Goal: Task Accomplishment & Management: Manage account settings

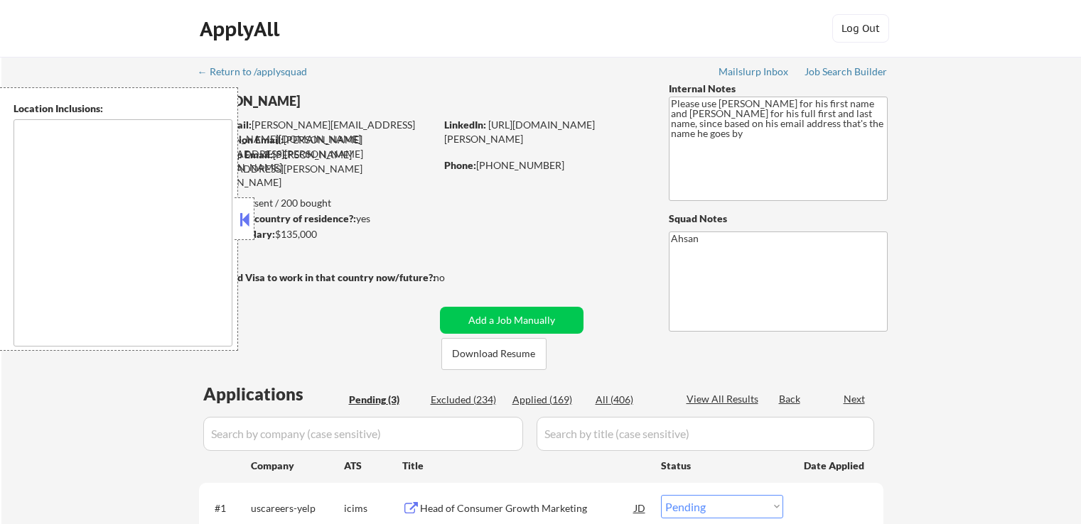
select select ""pending""
type textarea "[GEOGRAPHIC_DATA], MD [GEOGRAPHIC_DATA], [GEOGRAPHIC_DATA] [GEOGRAPHIC_DATA], […"
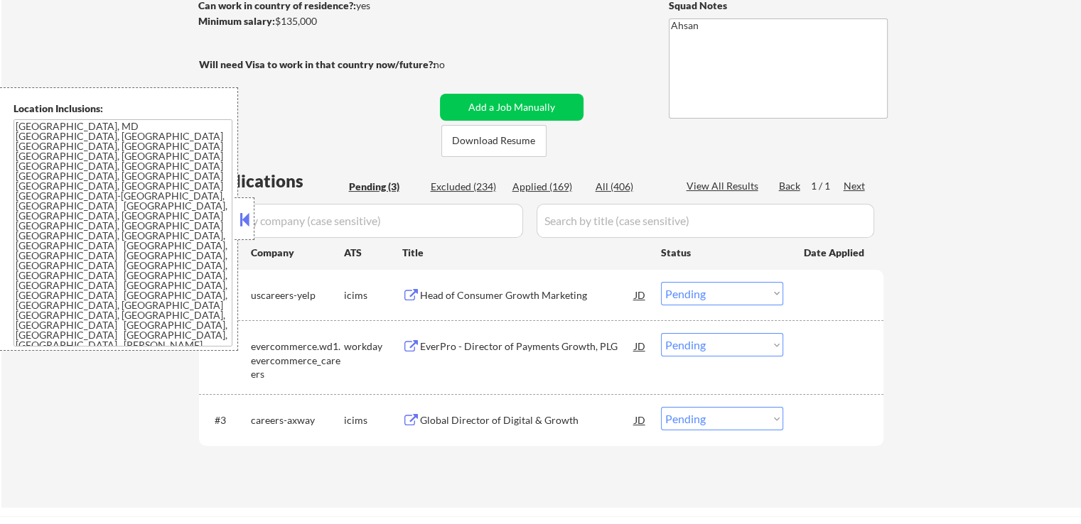
scroll to position [284, 0]
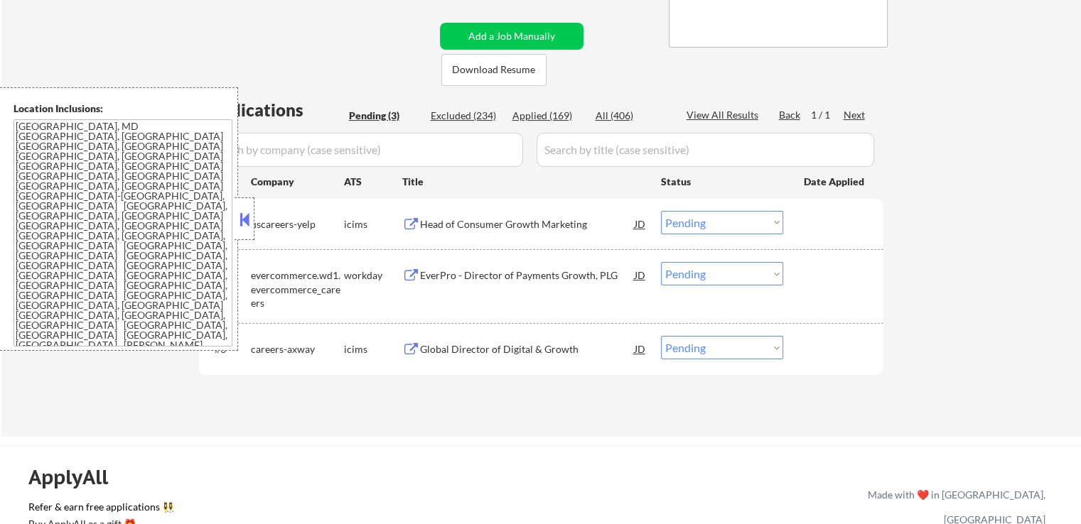
click at [540, 225] on div "Head of Consumer Growth Marketing" at bounding box center [527, 224] width 215 height 14
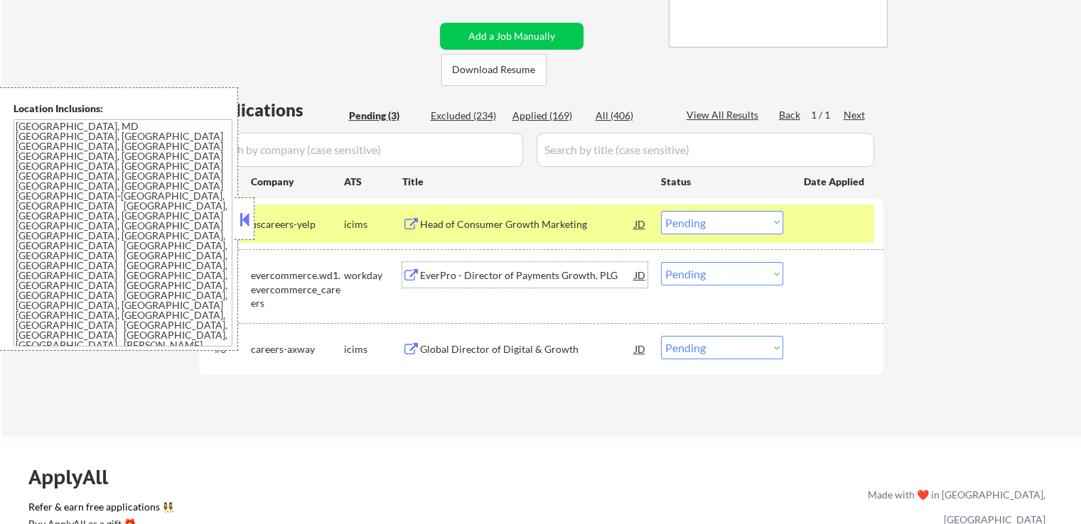
click at [530, 274] on div "EverPro - Director of Payments Growth, PLG" at bounding box center [527, 276] width 215 height 14
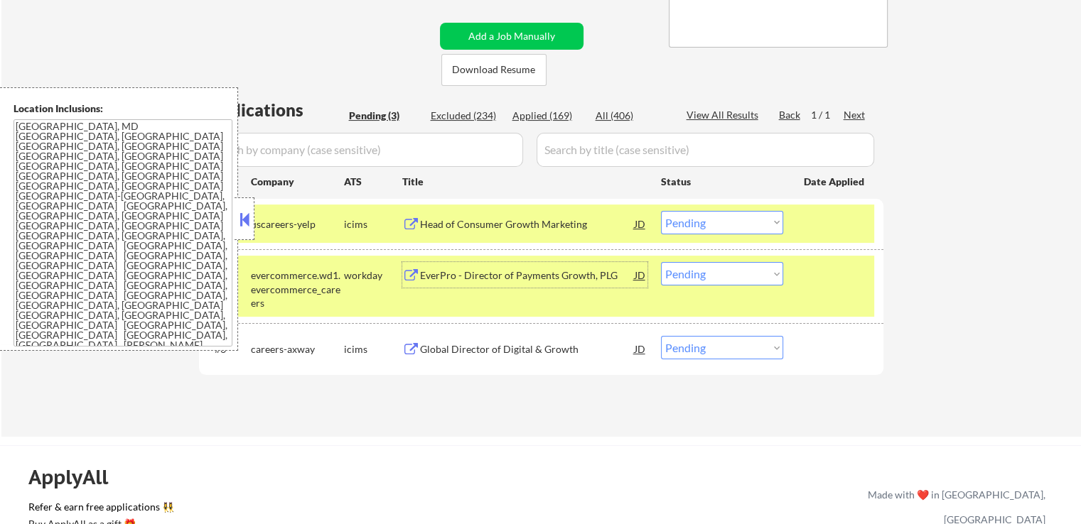
click at [708, 276] on select "Choose an option... Pending Applied Excluded (Questions) Excluded (Expired) Exc…" at bounding box center [722, 273] width 122 height 23
click at [661, 262] on select "Choose an option... Pending Applied Excluded (Questions) Excluded (Expired) Exc…" at bounding box center [722, 273] width 122 height 23
click at [573, 350] on div "Global Director of Digital & Growth" at bounding box center [527, 349] width 215 height 14
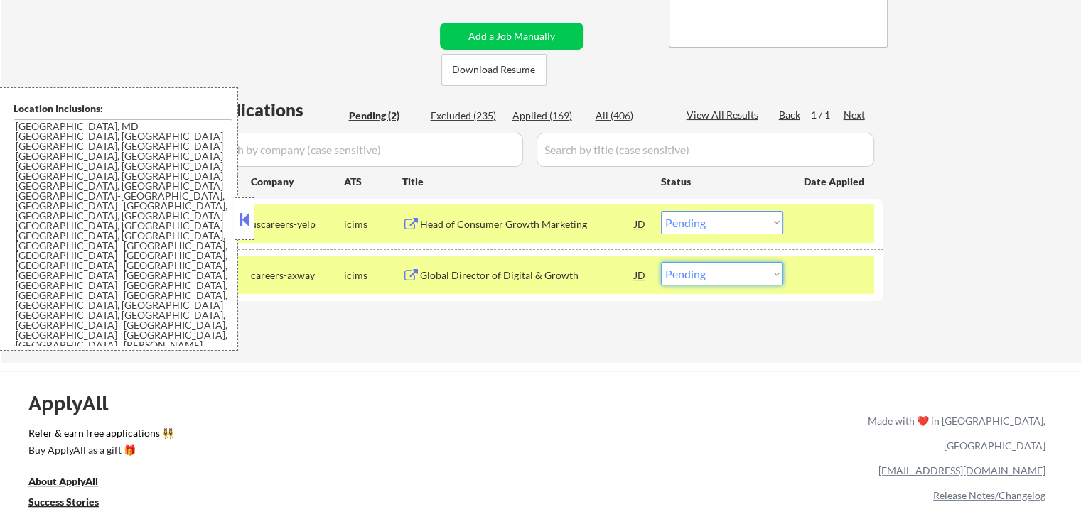
drag, startPoint x: 685, startPoint y: 274, endPoint x: 684, endPoint y: 285, distance: 10.7
click at [684, 278] on select "Choose an option... Pending Applied Excluded (Questions) Excluded (Expired) Exc…" at bounding box center [722, 273] width 122 height 23
select select ""applied""
click at [661, 262] on select "Choose an option... Pending Applied Excluded (Questions) Excluded (Expired) Exc…" at bounding box center [722, 273] width 122 height 23
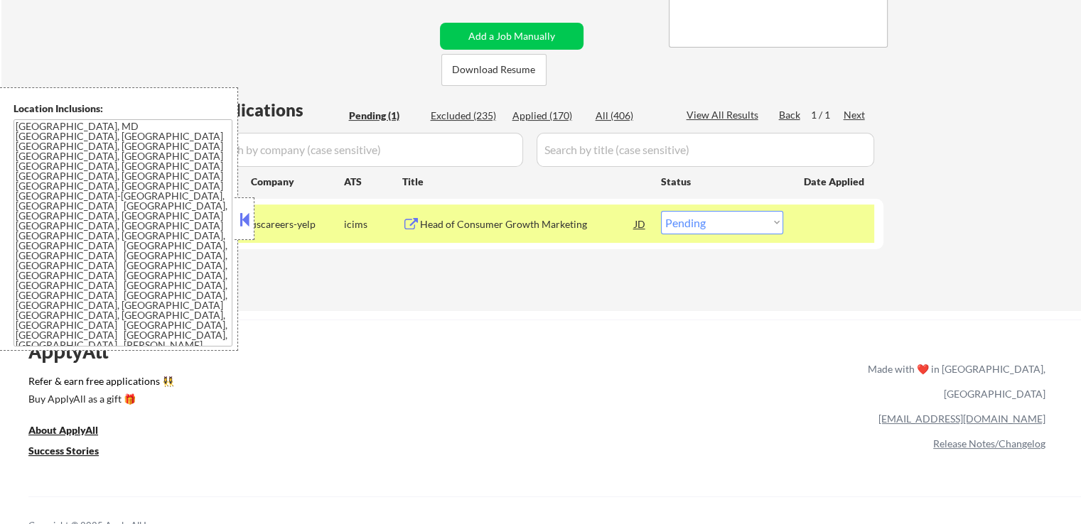
click at [693, 219] on select "Choose an option... Pending Applied Excluded (Questions) Excluded (Expired) Exc…" at bounding box center [722, 222] width 122 height 23
select select ""excluded__other_""
click at [661, 211] on select "Choose an option... Pending Applied Excluded (Questions) Excluded (Expired) Exc…" at bounding box center [722, 222] width 122 height 23
click at [676, 388] on div "ApplyAll Refer & earn free applications 👯‍♀️ Buy ApplyAll as a gift 🎁 About App…" at bounding box center [540, 442] width 1081 height 225
